Goal: Information Seeking & Learning: Learn about a topic

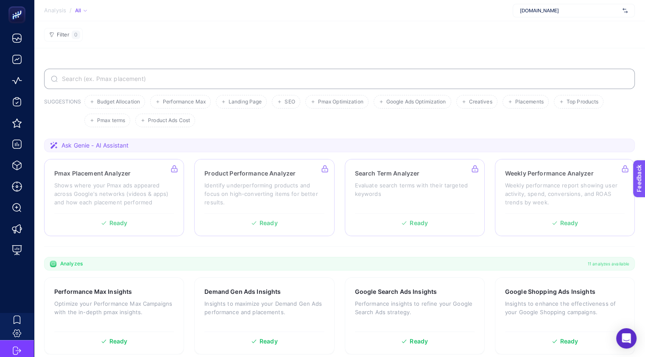
click at [270, 74] on label at bounding box center [339, 79] width 591 height 20
click at [270, 76] on input "Search" at bounding box center [344, 79] width 568 height 7
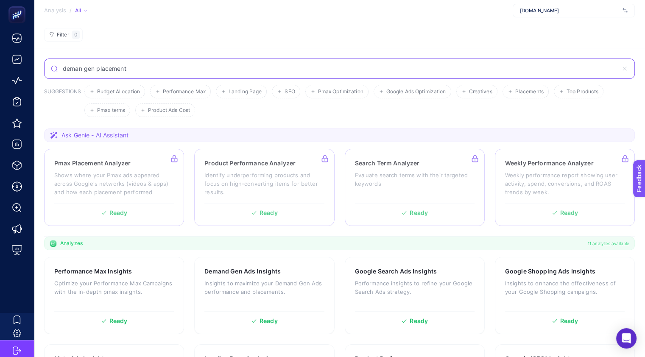
type input "deman gen placement"
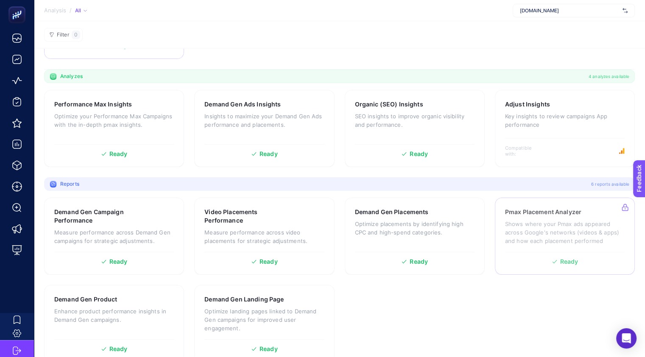
scroll to position [163, 0]
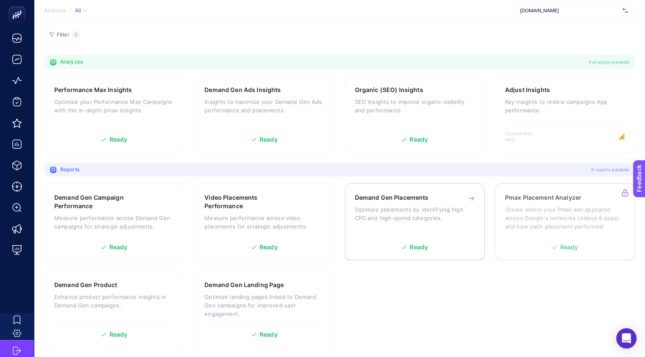
click at [407, 213] on p "Optimize placements by identifying high CPC and high-spend categories." at bounding box center [415, 213] width 120 height 17
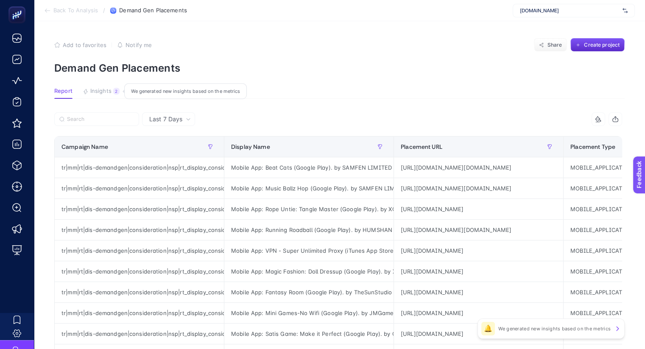
click at [106, 88] on span "Insights" at bounding box center [100, 91] width 21 height 7
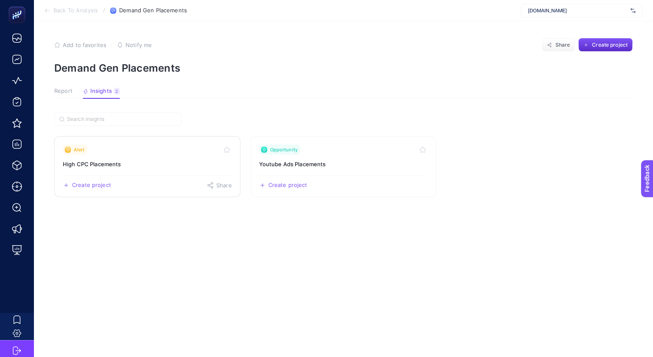
click at [99, 164] on h3 "High CPC Placements" at bounding box center [147, 164] width 169 height 8
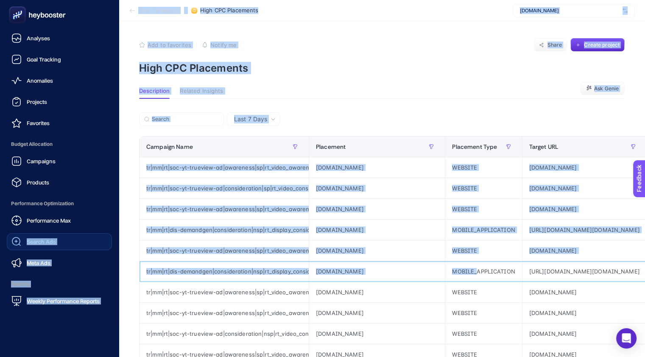
drag, startPoint x: 404, startPoint y: 269, endPoint x: 28, endPoint y: 238, distance: 377.2
click at [28, 238] on div "Analyses Goal Tracking Anomalies Projects Favorites Budget Allocation Campaigns…" at bounding box center [322, 345] width 645 height 691
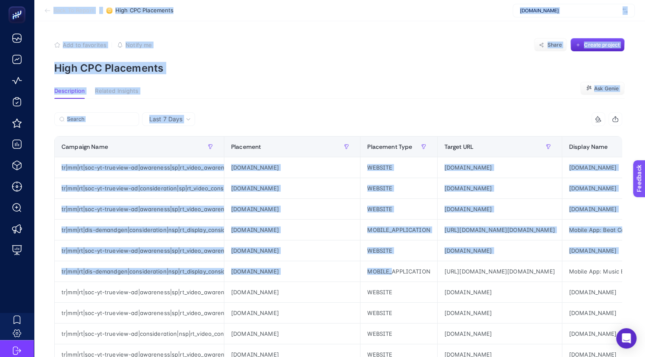
click at [331, 82] on article "Add to favorites false Notify me Share Create project High CPC Placements Descr…" at bounding box center [339, 356] width 611 height 670
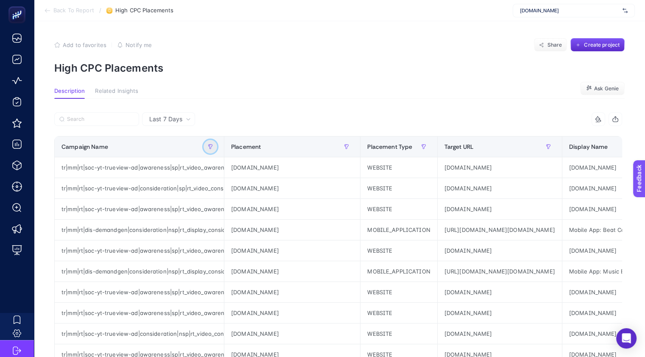
click at [211, 144] on icon "button" at bounding box center [210, 146] width 5 height 5
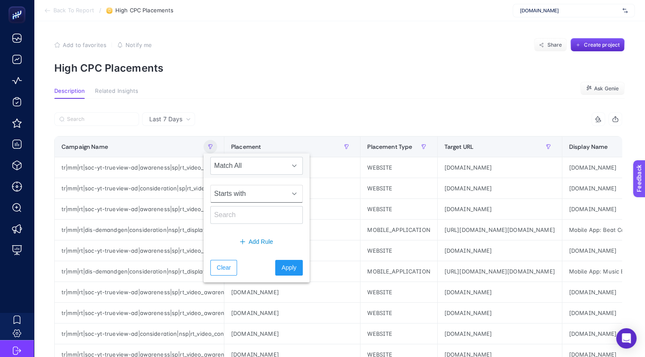
click at [260, 197] on span "Starts with" at bounding box center [249, 193] width 76 height 17
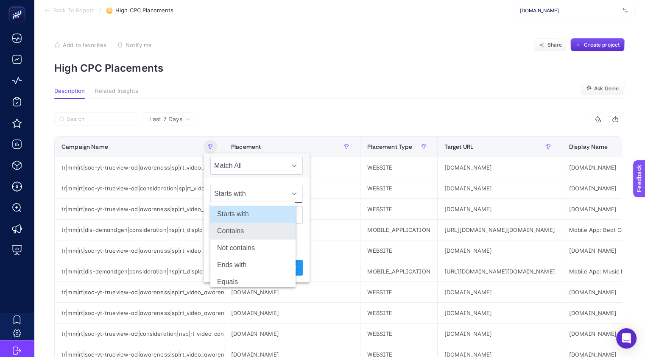
click at [261, 232] on li "Contains" at bounding box center [252, 231] width 85 height 17
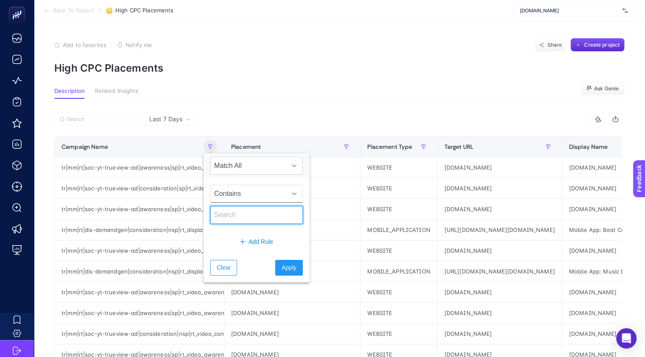
click at [258, 213] on input "text" at bounding box center [256, 215] width 92 height 18
type input "consi"
click at [286, 267] on span "Apply" at bounding box center [289, 267] width 15 height 9
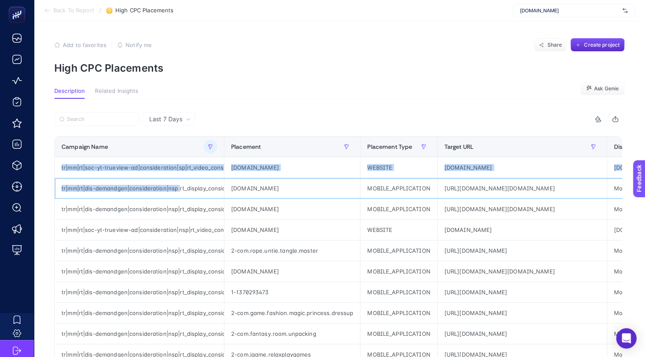
drag, startPoint x: 176, startPoint y: 189, endPoint x: -2, endPoint y: 171, distance: 179.1
click at [0, 171] on html "Back To Report / High CPC Placements [DOMAIN_NAME] Add to favorites false Notif…" at bounding box center [322, 178] width 645 height 357
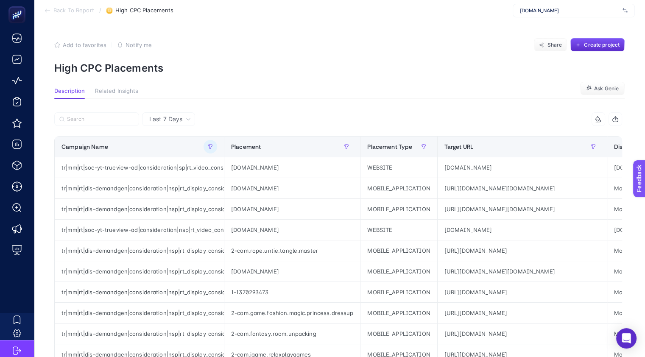
click at [48, 9] on icon at bounding box center [47, 10] width 7 height 7
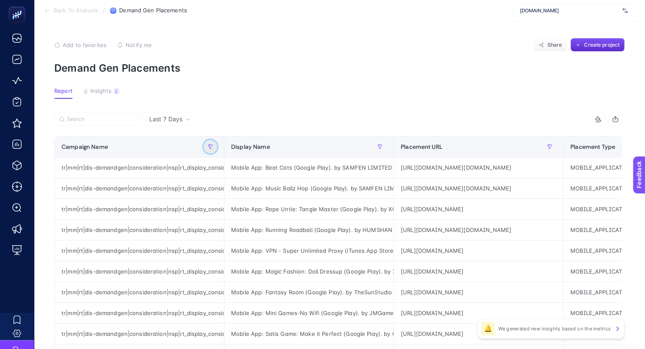
click at [210, 142] on button "button" at bounding box center [211, 147] width 14 height 14
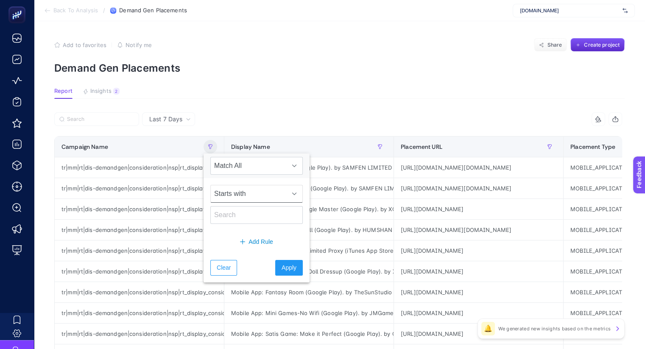
click at [248, 189] on span "Starts with" at bounding box center [249, 193] width 76 height 17
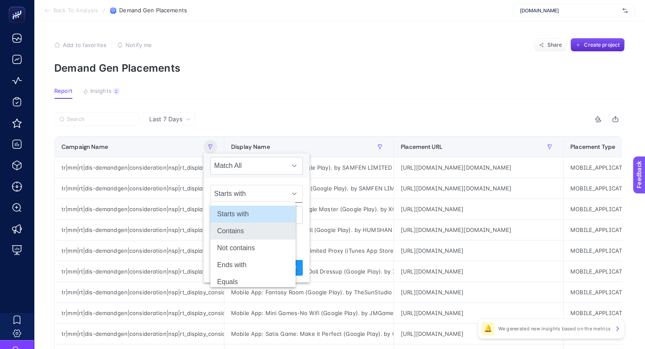
click at [253, 228] on li "Contains" at bounding box center [252, 231] width 85 height 17
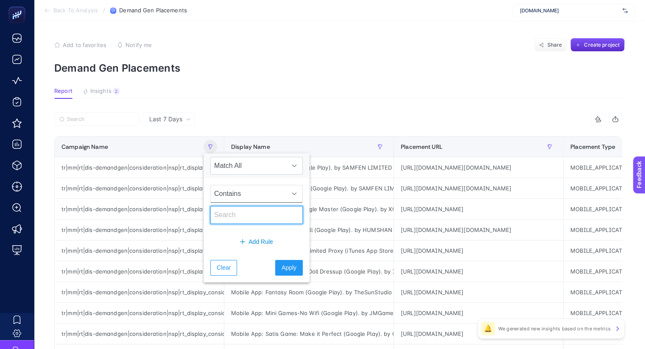
click at [256, 213] on input "text" at bounding box center [256, 215] width 92 height 18
type input "consi"
click at [282, 267] on span "Apply" at bounding box center [289, 267] width 15 height 9
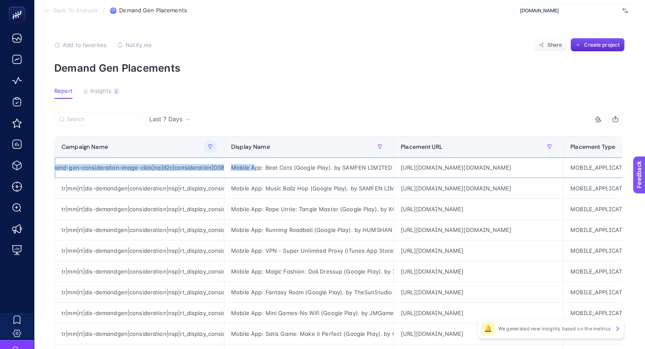
scroll to position [0, 255]
drag, startPoint x: 124, startPoint y: 167, endPoint x: 179, endPoint y: 173, distance: 55.4
click at [179, 173] on div "tr|mm|rt|dis-demandgen|consideration|nsp|rt_display_consideration_nsp_na_demand…" at bounding box center [139, 167] width 169 height 20
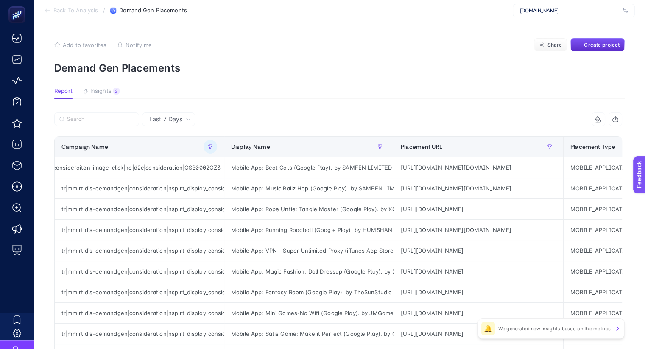
click at [277, 93] on section "Report Insights 2 We generated new insights based on the metrics" at bounding box center [339, 93] width 571 height 11
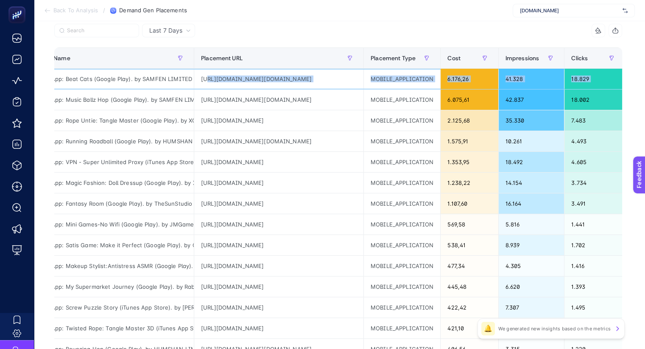
scroll to position [0, 441]
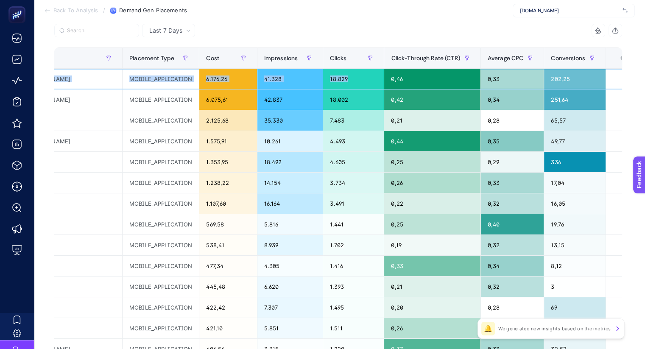
drag, startPoint x: 475, startPoint y: 78, endPoint x: 364, endPoint y: 90, distance: 112.2
click at [369, 110] on tr "tr|mm|rt|dis-demandgen|consideration|nsp|rt_display_consideration_nsp_na_demand…" at bounding box center [126, 120] width 1024 height 21
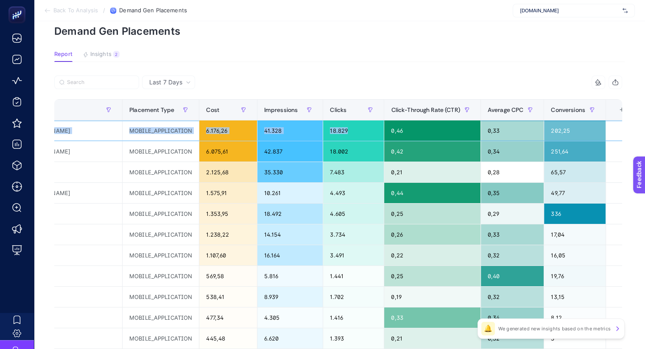
scroll to position [0, 0]
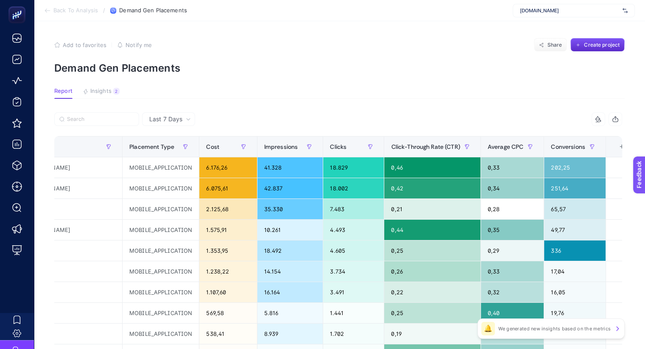
click at [259, 81] on article "Add to favorites false Notify me Share Create project Demand Gen Placements Rep…" at bounding box center [339, 352] width 611 height 663
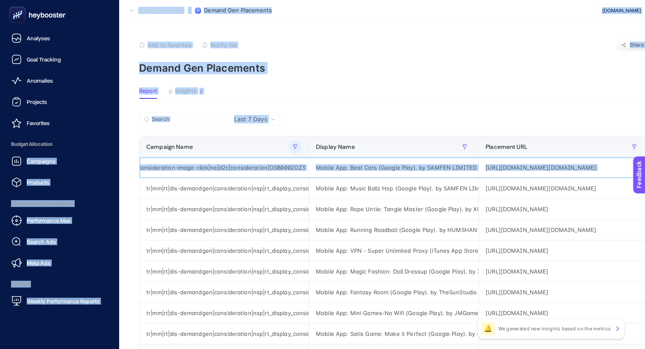
drag, startPoint x: 228, startPoint y: 169, endPoint x: 8, endPoint y: 168, distance: 220.6
click at [8, 168] on div "Analyses Goal Tracking Anomalies Projects Favorites Budget Allocation Campaigns…" at bounding box center [322, 342] width 645 height 684
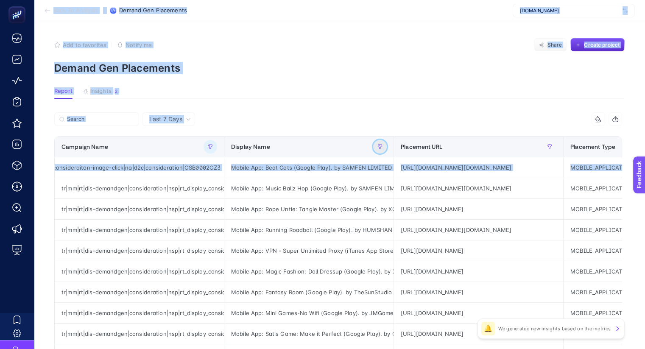
click at [378, 144] on icon "button" at bounding box center [380, 146] width 5 height 5
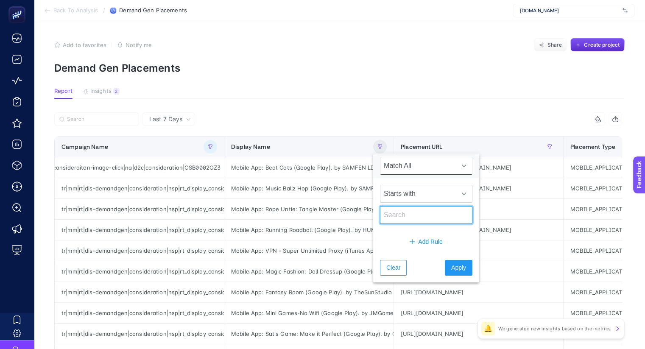
click at [412, 218] on input "text" at bounding box center [426, 215] width 92 height 18
click at [415, 193] on span "Starts with" at bounding box center [419, 193] width 76 height 17
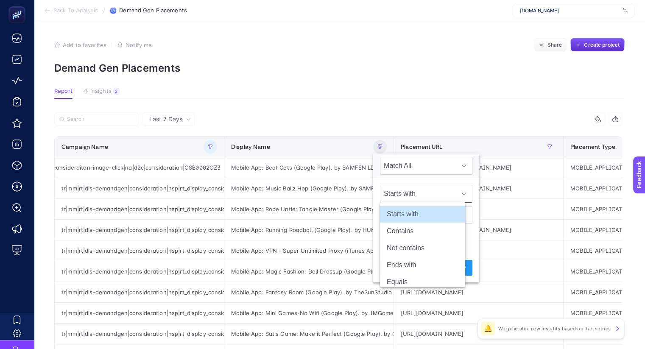
scroll to position [0, 6]
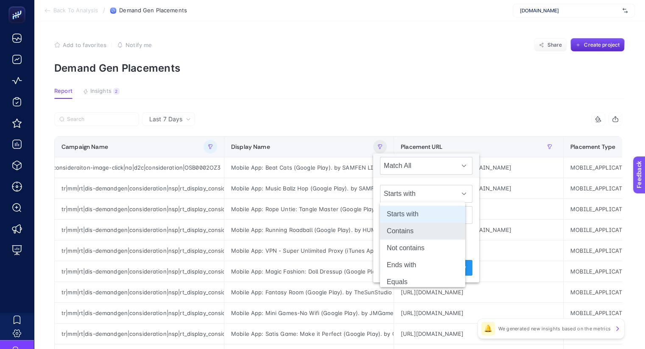
click at [412, 235] on li "Contains" at bounding box center [422, 231] width 85 height 17
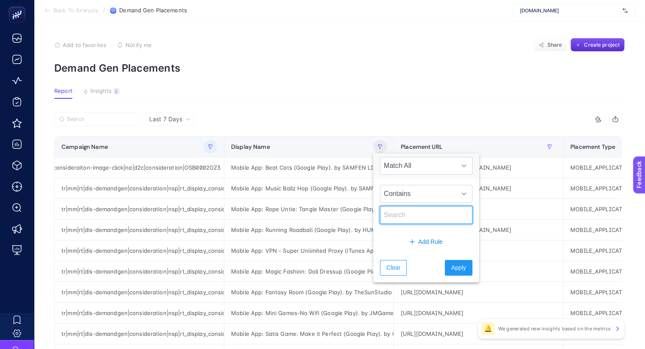
click at [398, 213] on input "text" at bounding box center [426, 215] width 92 height 18
type input "app"
click at [451, 265] on span "Apply" at bounding box center [458, 267] width 15 height 9
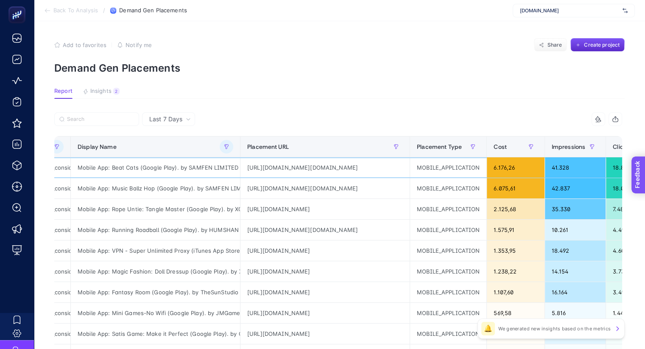
scroll to position [0, 437]
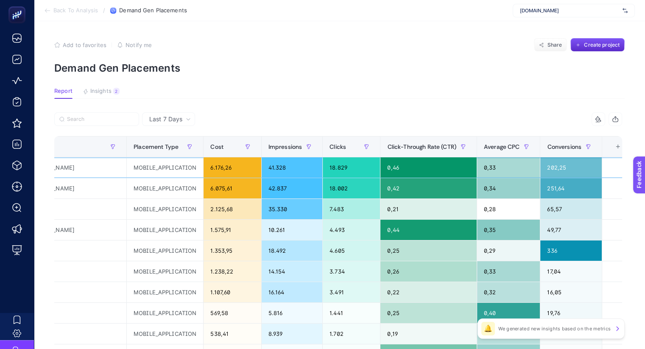
drag, startPoint x: 518, startPoint y: 166, endPoint x: 298, endPoint y: 163, distance: 219.8
click at [298, 199] on tr "tr|mm|rt|dis-demandgen|consideration|nsp|rt_display_consideration_nsp_na_demand…" at bounding box center [126, 209] width 1016 height 21
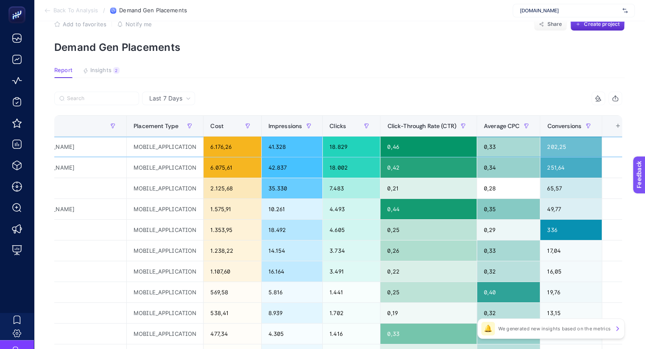
scroll to position [19, 6]
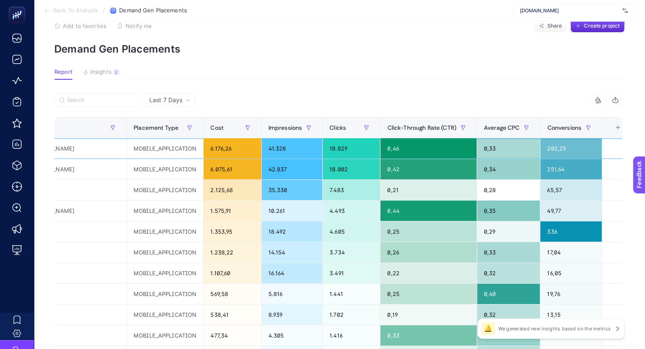
click at [226, 148] on div "6.176,26" at bounding box center [232, 148] width 57 height 20
click at [104, 150] on div "[URL][DOMAIN_NAME][DOMAIN_NAME]" at bounding box center [41, 148] width 169 height 20
click at [117, 149] on div "[URL][DOMAIN_NAME][DOMAIN_NAME]" at bounding box center [41, 148] width 169 height 20
click at [112, 145] on div "[URL][DOMAIN_NAME][DOMAIN_NAME]" at bounding box center [41, 148] width 169 height 20
click at [171, 151] on div "MOBILE_APPLICATION" at bounding box center [165, 148] width 76 height 20
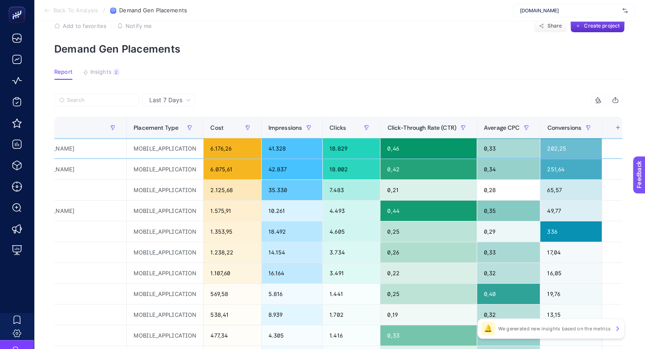
click at [168, 148] on div "MOBILE_APPLICATION" at bounding box center [165, 148] width 76 height 20
click at [195, 148] on div "MOBILE_APPLICATION" at bounding box center [165, 148] width 76 height 20
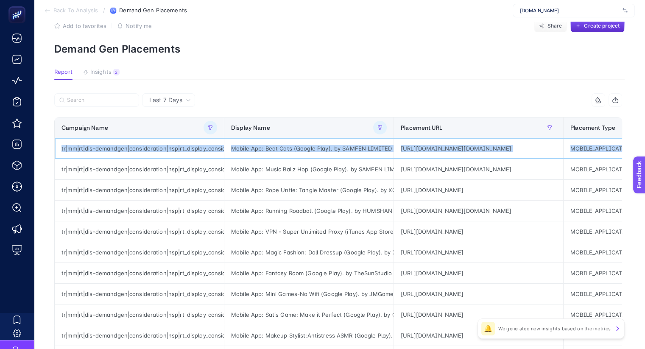
scroll to position [19, 0]
drag, startPoint x: 189, startPoint y: 147, endPoint x: 77, endPoint y: 122, distance: 114.8
click at [0, 145] on html "Back To Analysis / Demand Gen Placements [DOMAIN_NAME] Add to favorites false N…" at bounding box center [322, 155] width 645 height 349
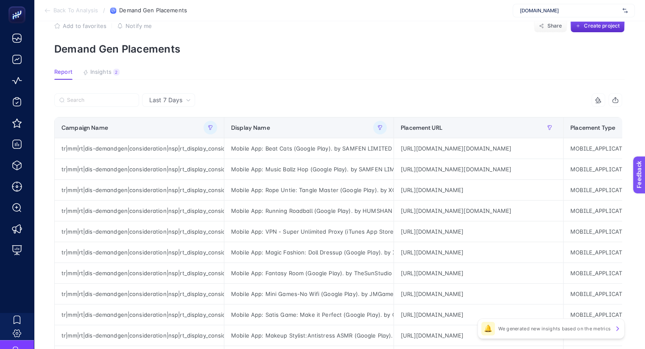
click at [242, 64] on article "Add to favorites false Notify me Share Create project Demand Gen Placements Rep…" at bounding box center [339, 333] width 611 height 663
